Goal: Task Accomplishment & Management: Manage account settings

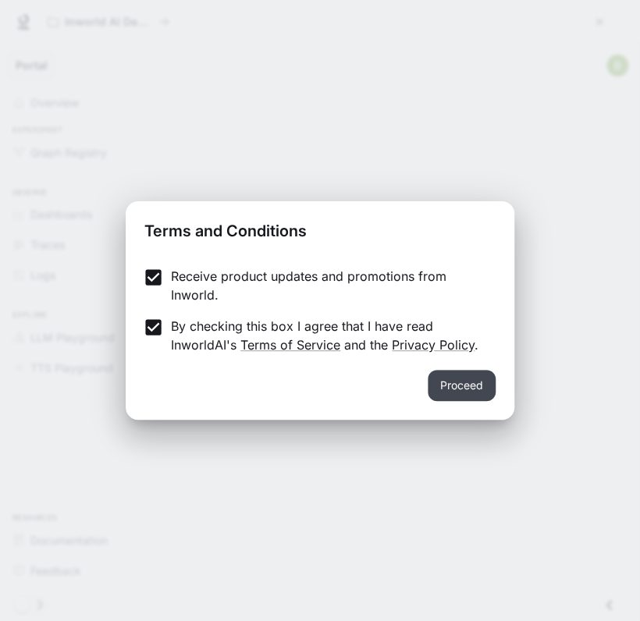
click at [462, 391] on button "Proceed" at bounding box center [462, 385] width 68 height 31
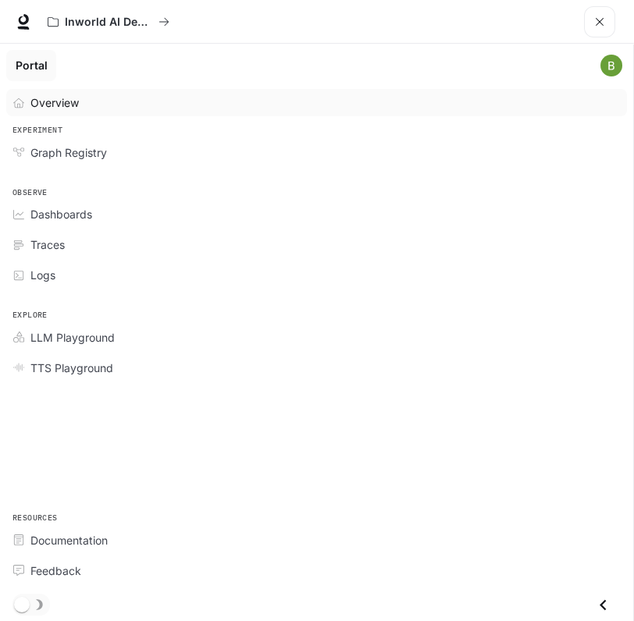
click at [67, 101] on span "Overview" at bounding box center [54, 102] width 48 height 16
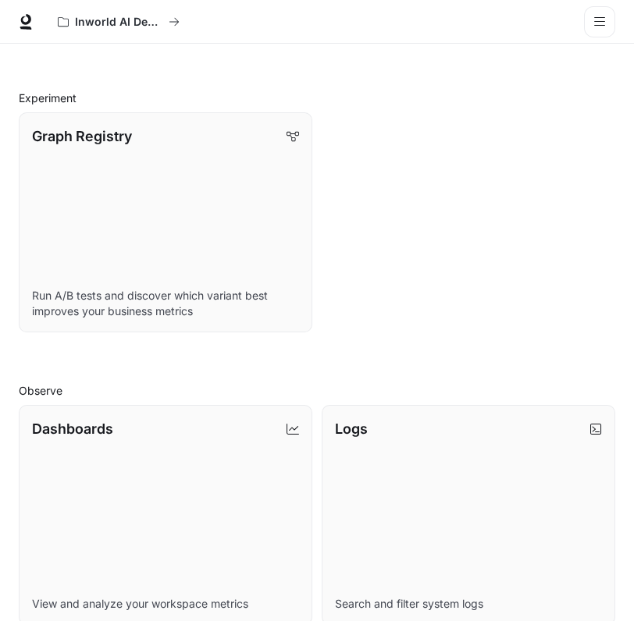
scroll to position [738, 0]
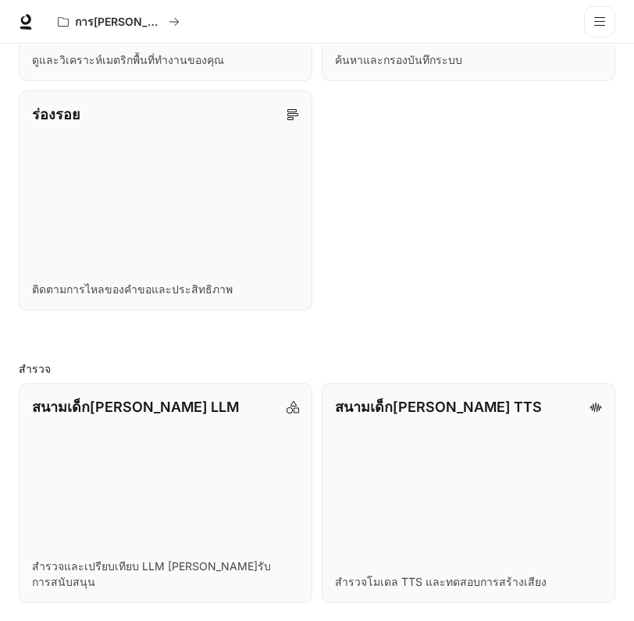
click at [547, 98] on div "แผงหน้าปัด ดูและวิเคราะห์เมตริกพื้นที่ทำงานของคุณ บันทึก ค้นหาและกรองบันทึกระบบ…" at bounding box center [312, 81] width 606 height 459
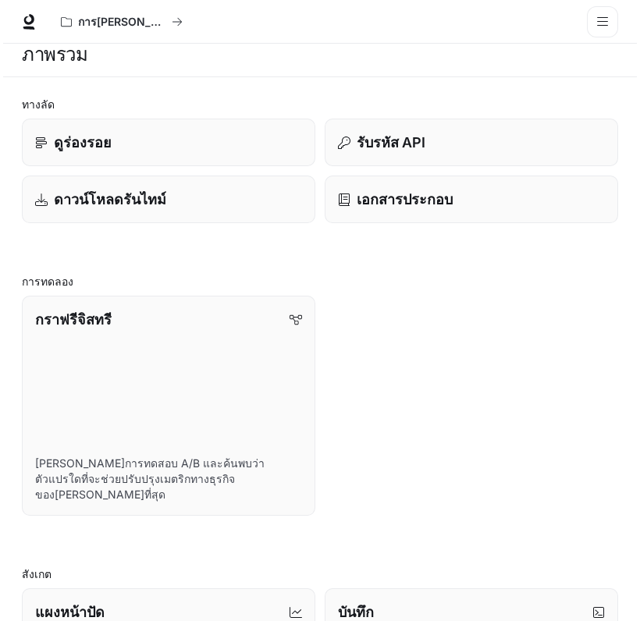
scroll to position [0, 0]
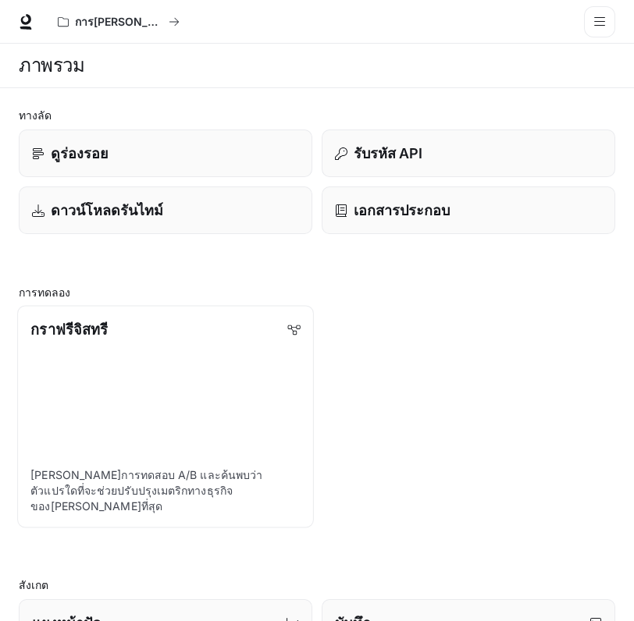
click at [144, 354] on link "กราฟรีจิสทรี ดำเนินการทดสอบ A/B และค้นพบว่าตัวแปรใดที่จะช่วยปรับปรุงเมตริกทางธุ…" at bounding box center [165, 417] width 297 height 222
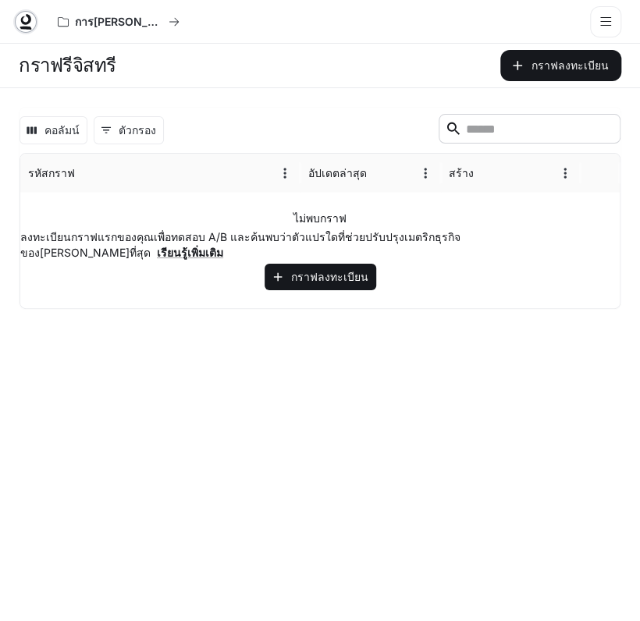
click at [23, 14] on icon at bounding box center [26, 22] width 16 height 16
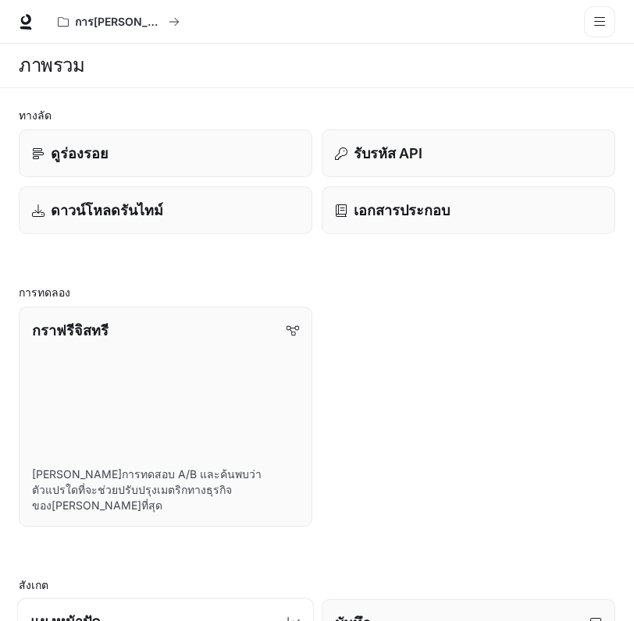
scroll to position [738, 0]
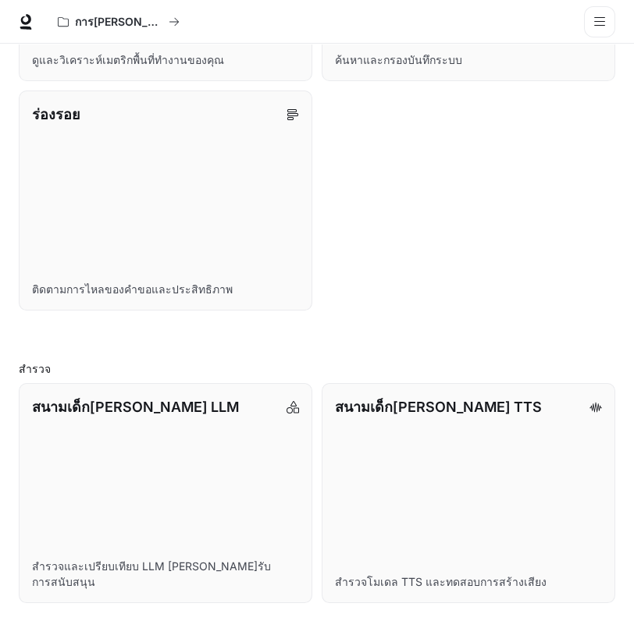
click at [599, 24] on icon "ลิ้นชักเปิด" at bounding box center [599, 22] width 12 height 12
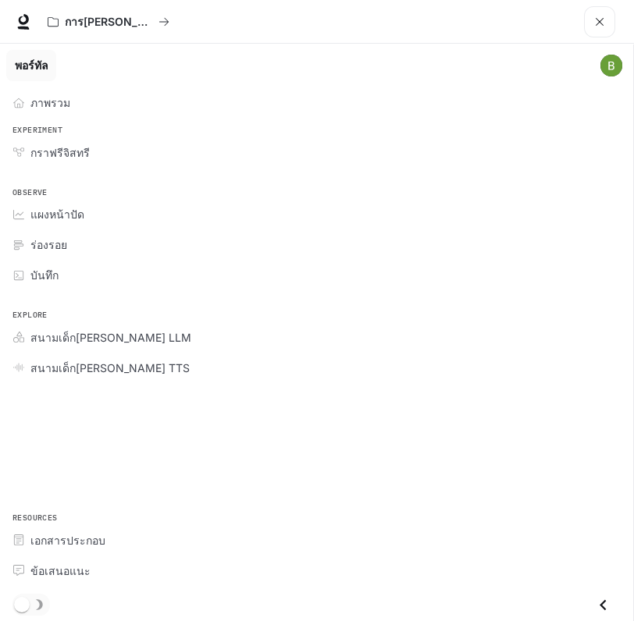
scroll to position [740, 0]
click at [611, 68] on img "ลิ้นชักเมนูหลัก" at bounding box center [611, 66] width 22 height 22
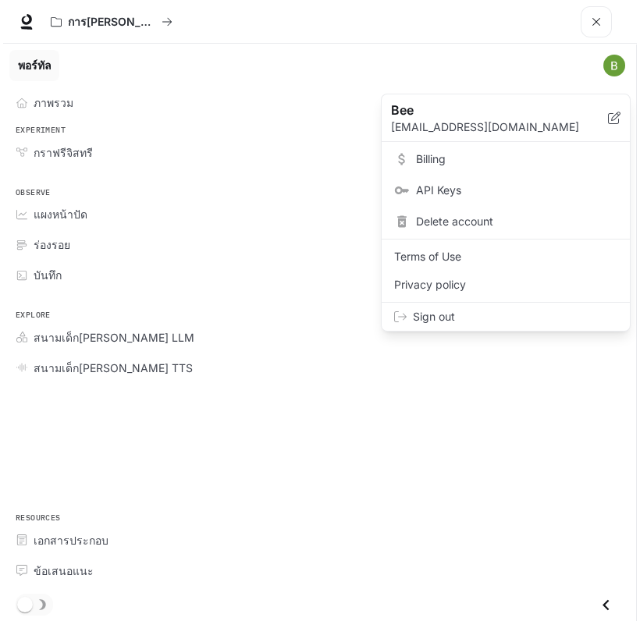
scroll to position [739, 0]
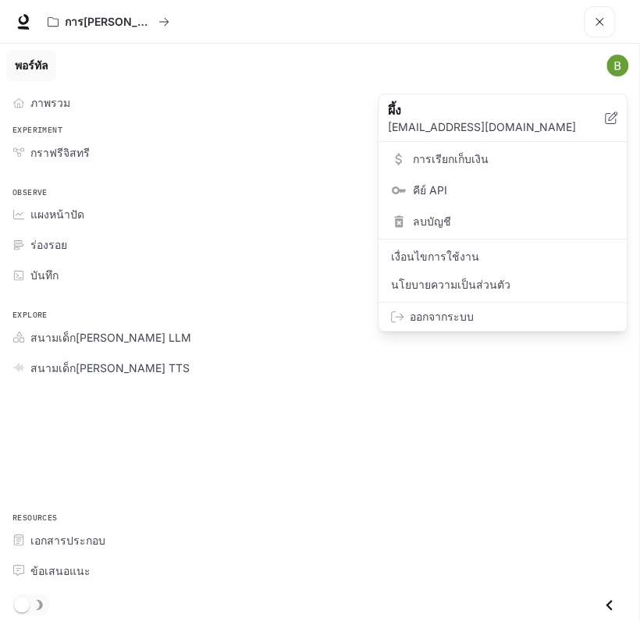
click at [445, 320] on font "ออกจากระบบ" at bounding box center [442, 316] width 64 height 13
